Goal: Navigation & Orientation: Find specific page/section

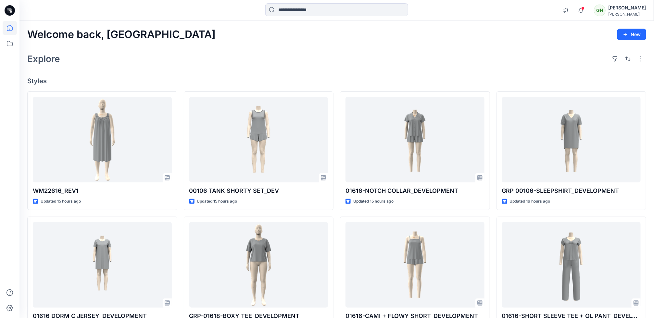
click at [11, 10] on icon at bounding box center [10, 10] width 10 height 10
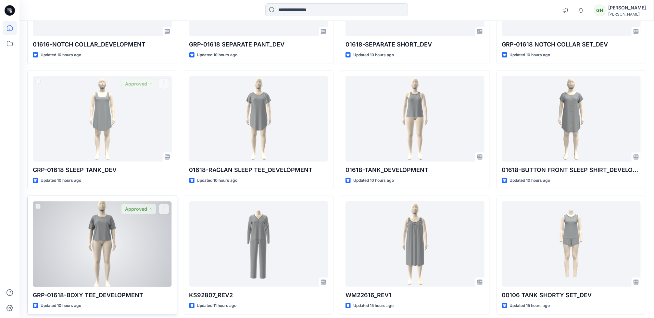
scroll to position [272, 0]
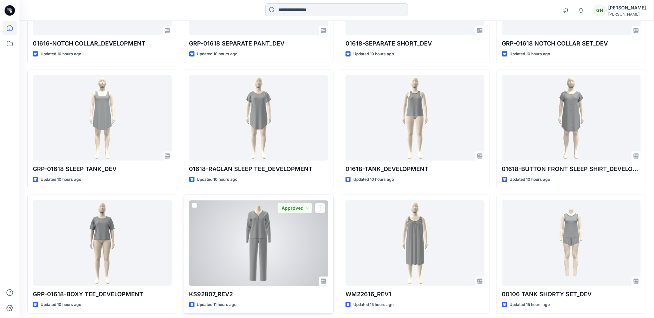
click at [285, 249] on div at bounding box center [258, 242] width 139 height 85
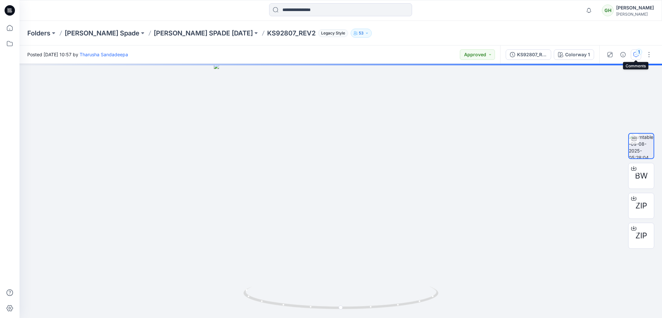
click at [637, 53] on div "1" at bounding box center [639, 52] width 6 height 6
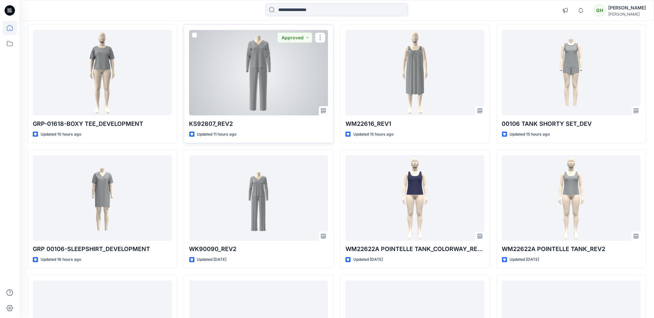
scroll to position [418, 0]
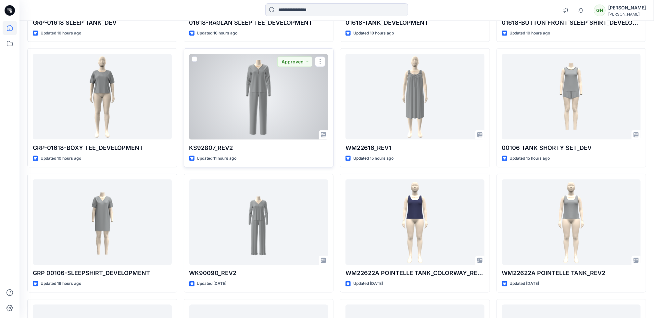
click at [264, 165] on div "KS92807_REV2 Updated 11 hours ago Approved" at bounding box center [259, 107] width 150 height 119
click at [234, 110] on div at bounding box center [258, 96] width 139 height 85
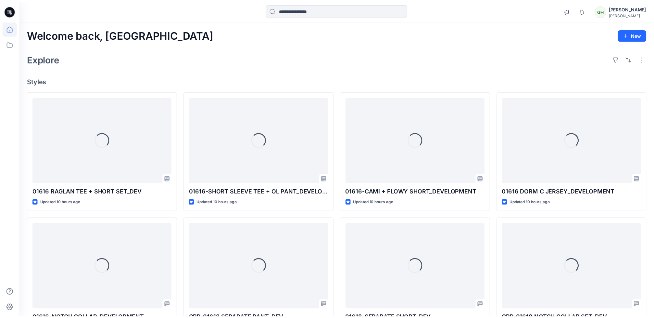
scroll to position [418, 0]
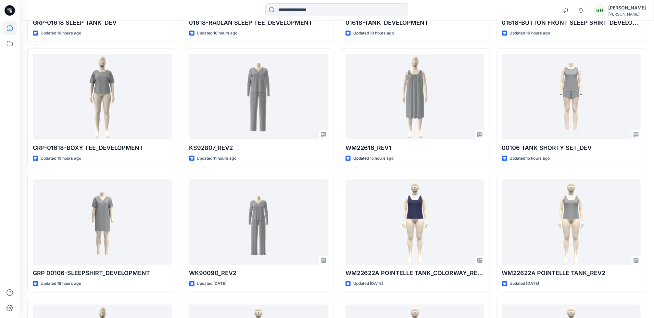
click at [0, 131] on div at bounding box center [9, 159] width 19 height 318
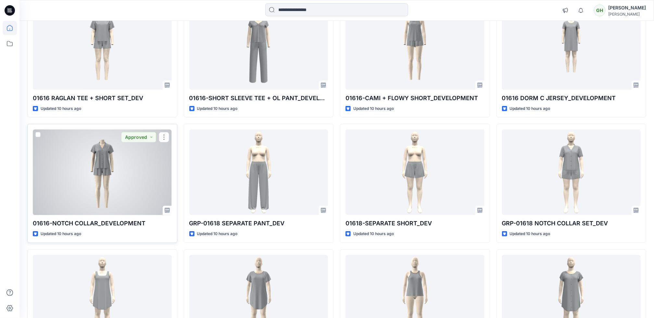
scroll to position [97, 0]
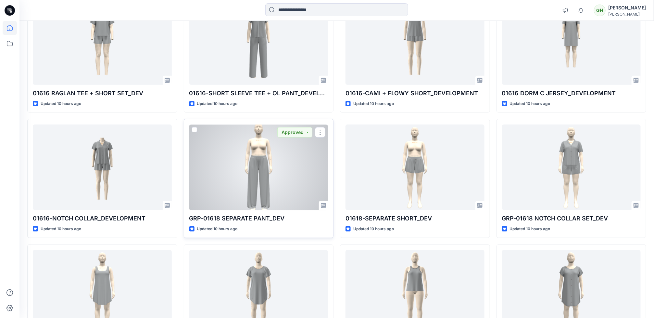
click at [266, 189] on div at bounding box center [258, 166] width 139 height 85
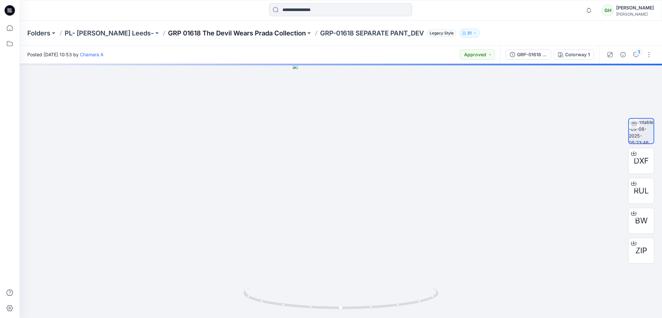
click at [244, 31] on p "GRP 01618 The Devil Wears Prada Collection" at bounding box center [237, 33] width 138 height 9
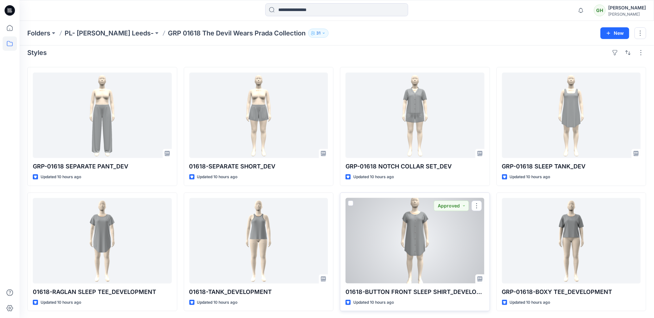
scroll to position [7, 0]
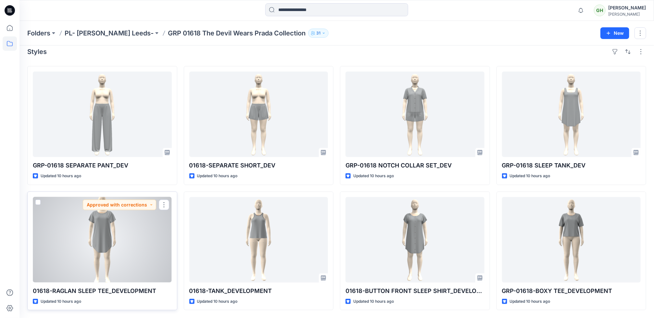
click at [87, 256] on div at bounding box center [102, 239] width 139 height 85
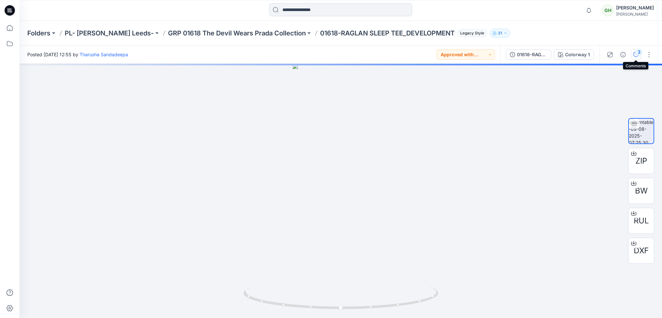
click at [636, 56] on icon "button" at bounding box center [635, 54] width 5 height 5
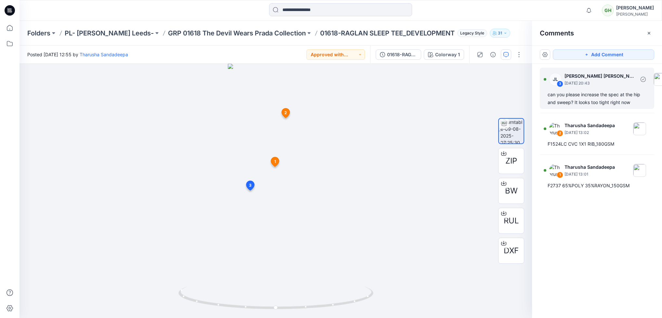
click at [595, 95] on div "can you please increase the spec at the hip and sweep? It looks too tight right…" at bounding box center [596, 99] width 99 height 16
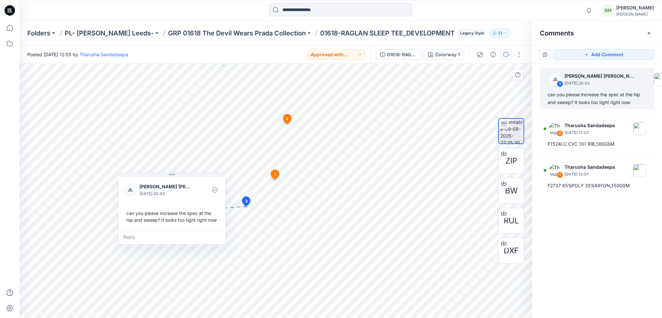
drag, startPoint x: 198, startPoint y: 225, endPoint x: 197, endPoint y: 229, distance: 3.7
click at [197, 226] on div "can you please increase the spec at the hip and sweep? It looks too tight right…" at bounding box center [172, 216] width 96 height 19
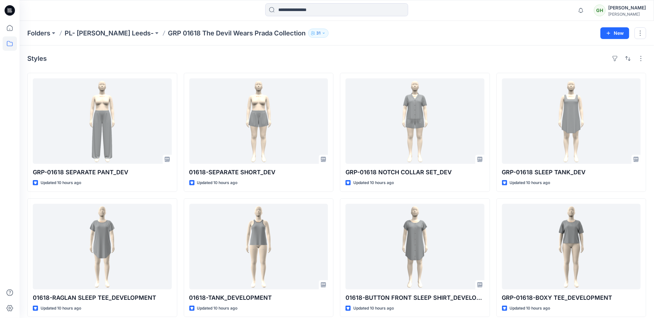
click at [449, 46] on div "Styles GRP-01618 SEPARATE PANT_DEV Updated 10 hours ago 01618-RAGLAN SLEEP TEE_…" at bounding box center [336, 184] width 635 height 279
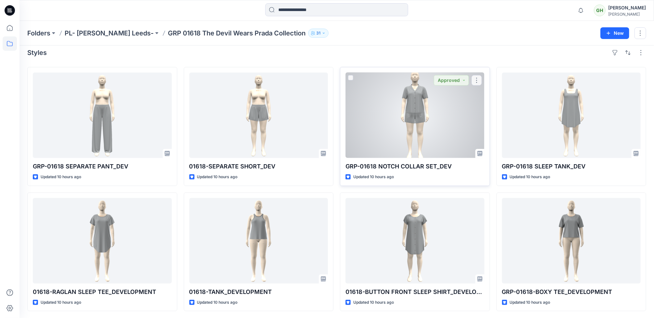
scroll to position [7, 0]
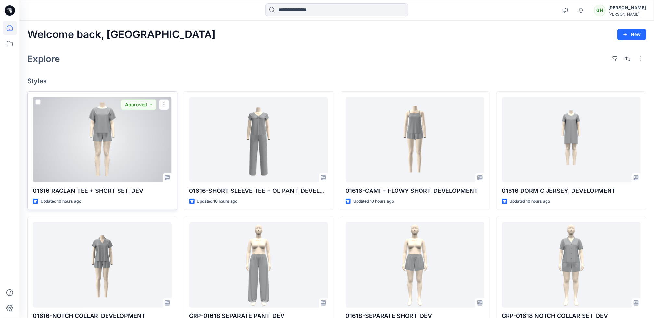
click at [97, 172] on div at bounding box center [102, 139] width 139 height 85
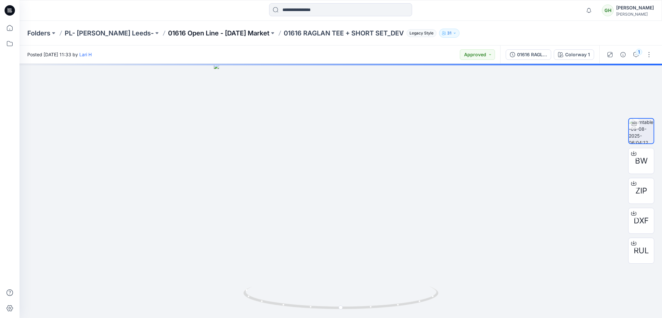
click at [206, 36] on p "01616 Open Line - [DATE] Market" at bounding box center [218, 33] width 101 height 9
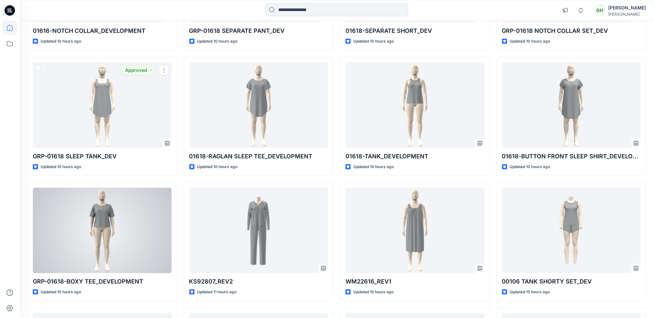
scroll to position [292, 0]
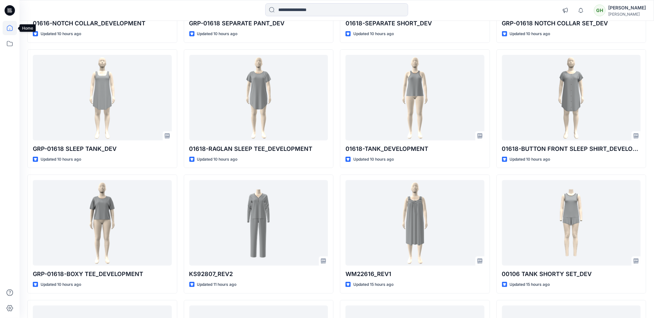
click at [7, 26] on icon at bounding box center [10, 28] width 14 height 14
click at [10, 33] on icon at bounding box center [10, 28] width 14 height 14
click at [8, 28] on icon at bounding box center [10, 28] width 14 height 14
click at [9, 44] on icon at bounding box center [10, 43] width 14 height 14
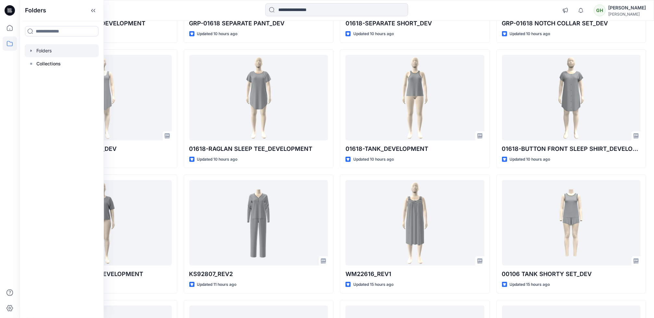
click at [64, 54] on div at bounding box center [62, 50] width 74 height 13
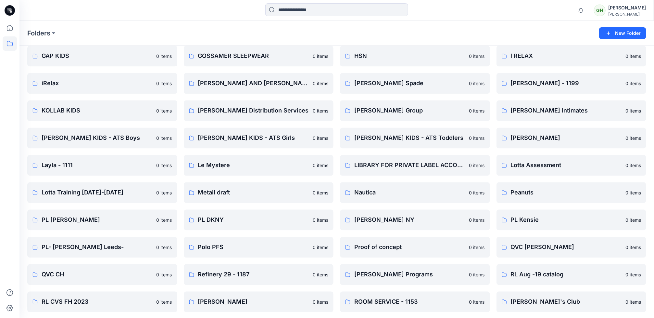
scroll to position [634, 0]
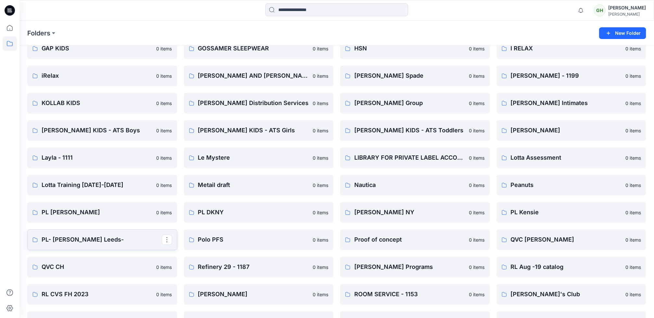
click at [79, 245] on link "PL- [PERSON_NAME] Leeds-" at bounding box center [102, 239] width 150 height 21
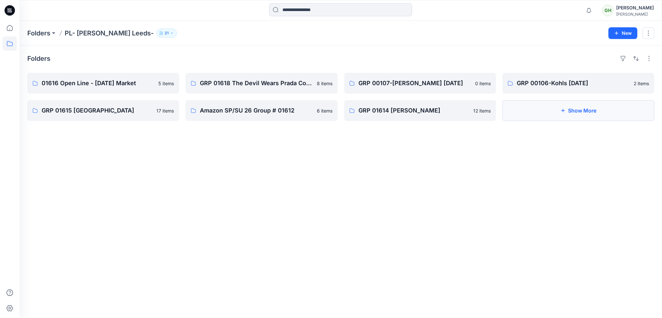
click at [599, 113] on button "Show More" at bounding box center [578, 110] width 152 height 21
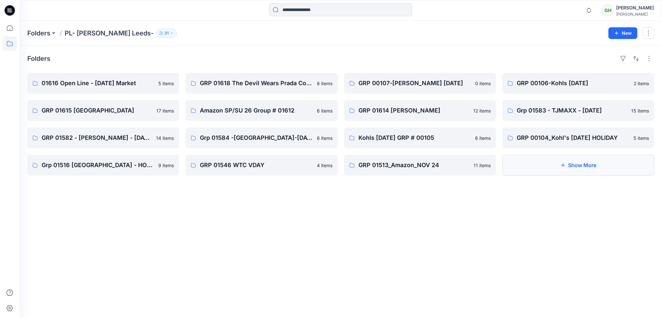
click at [565, 170] on button "Show More" at bounding box center [578, 165] width 152 height 21
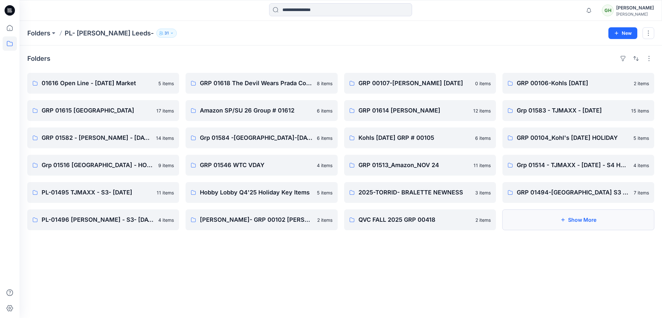
click at [564, 221] on icon "button" at bounding box center [562, 219] width 5 height 5
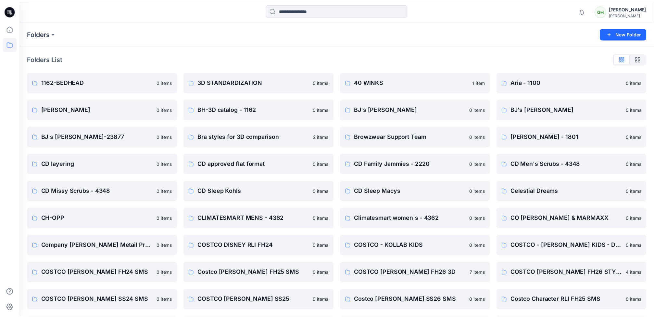
scroll to position [634, 0]
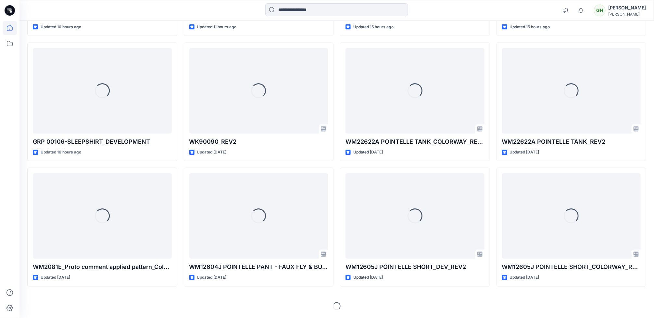
scroll to position [292, 0]
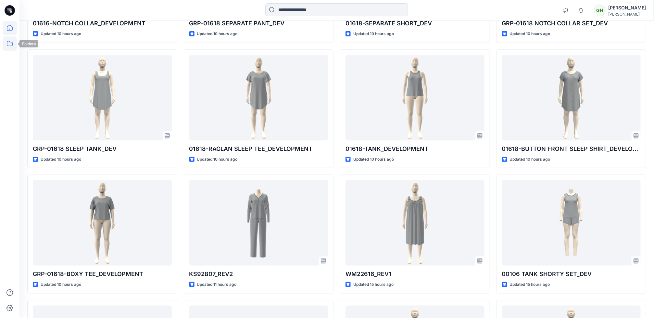
click at [10, 46] on icon at bounding box center [10, 43] width 14 height 14
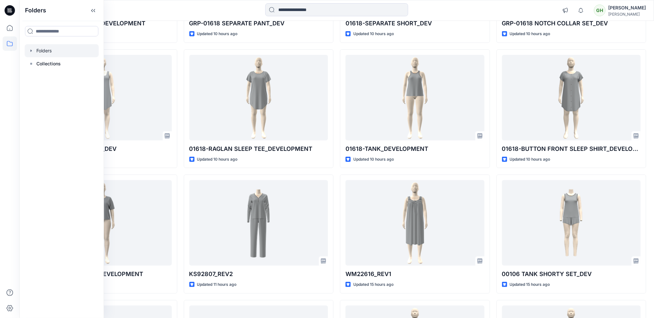
click at [41, 52] on div at bounding box center [62, 50] width 74 height 13
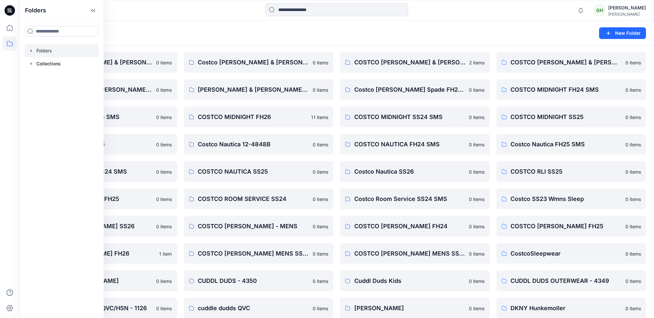
click at [348, 29] on div "Folders" at bounding box center [311, 33] width 569 height 9
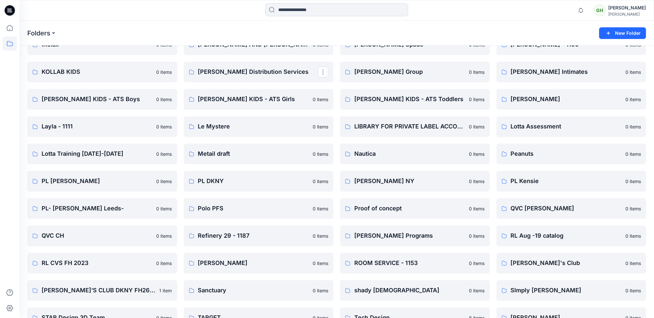
scroll to position [682, 0]
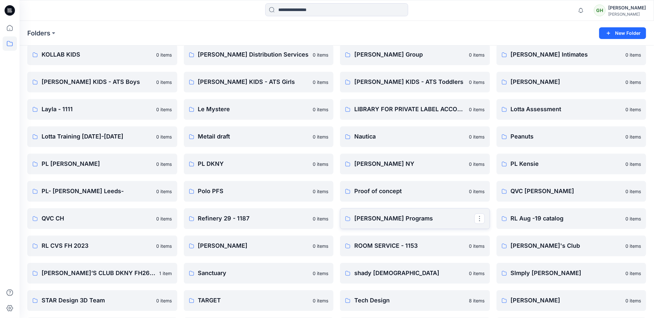
click at [411, 224] on link "[PERSON_NAME] Programs" at bounding box center [415, 218] width 150 height 21
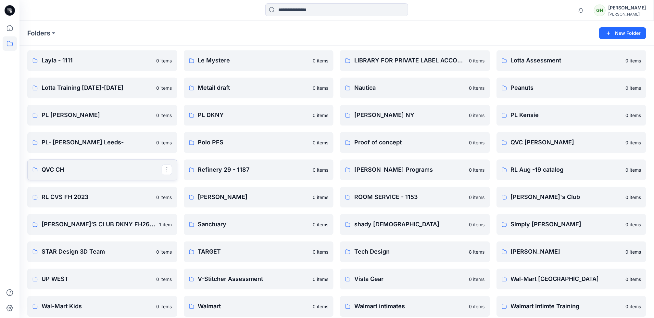
scroll to position [737, 0]
